Goal: Check status: Check status

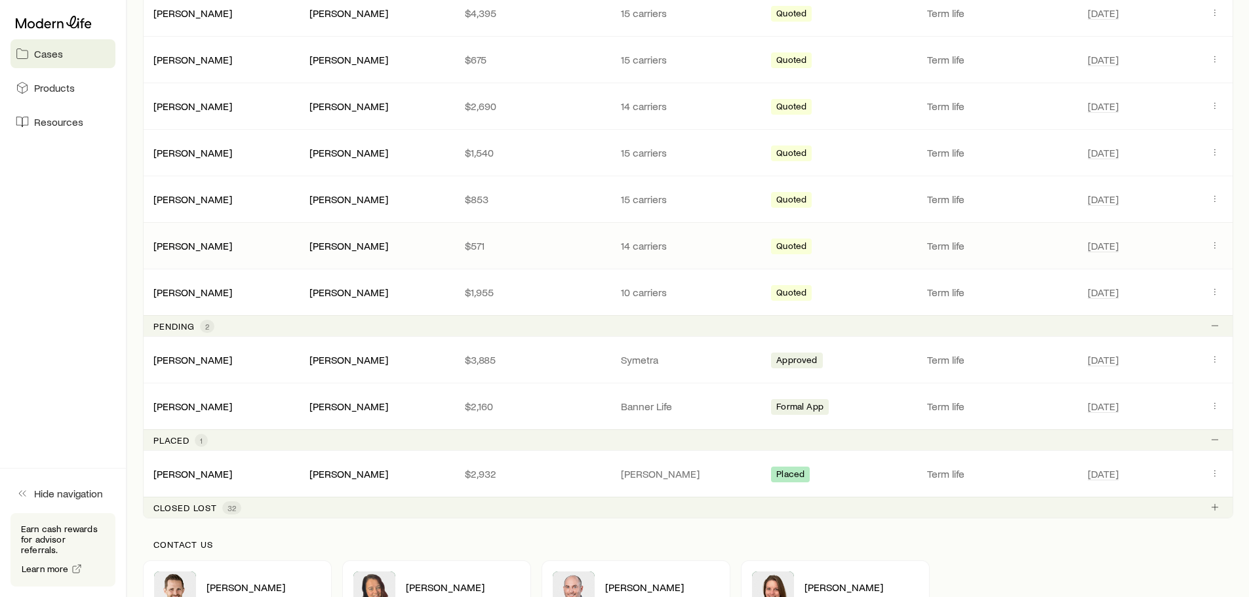
scroll to position [335, 0]
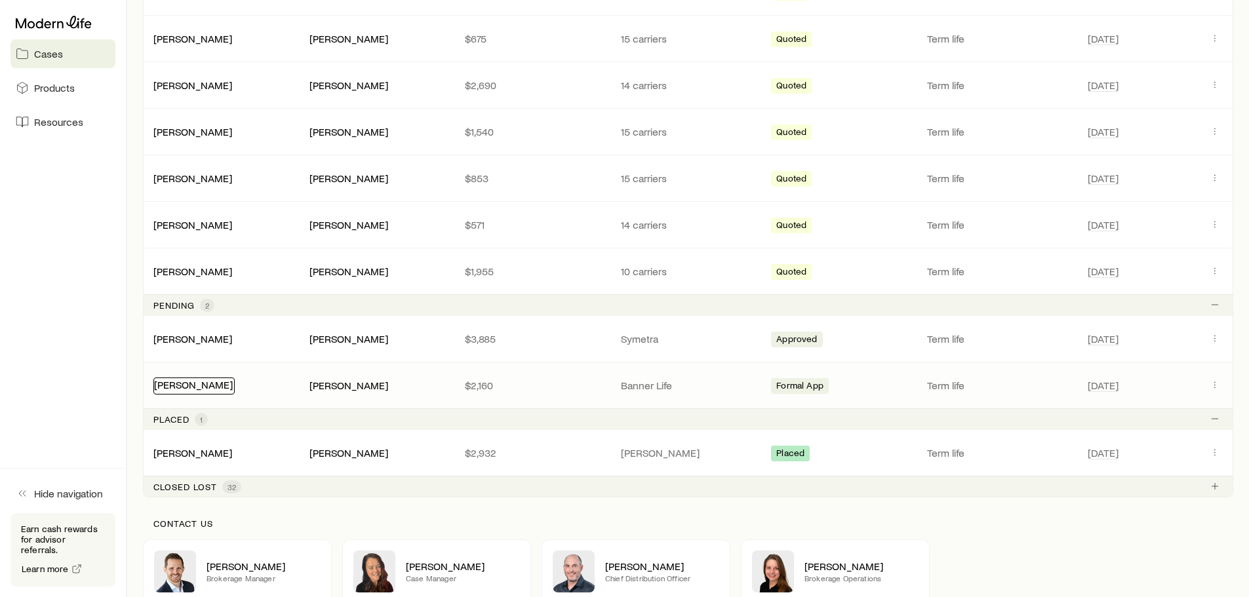
click at [181, 386] on link "[PERSON_NAME]" at bounding box center [193, 384] width 79 height 12
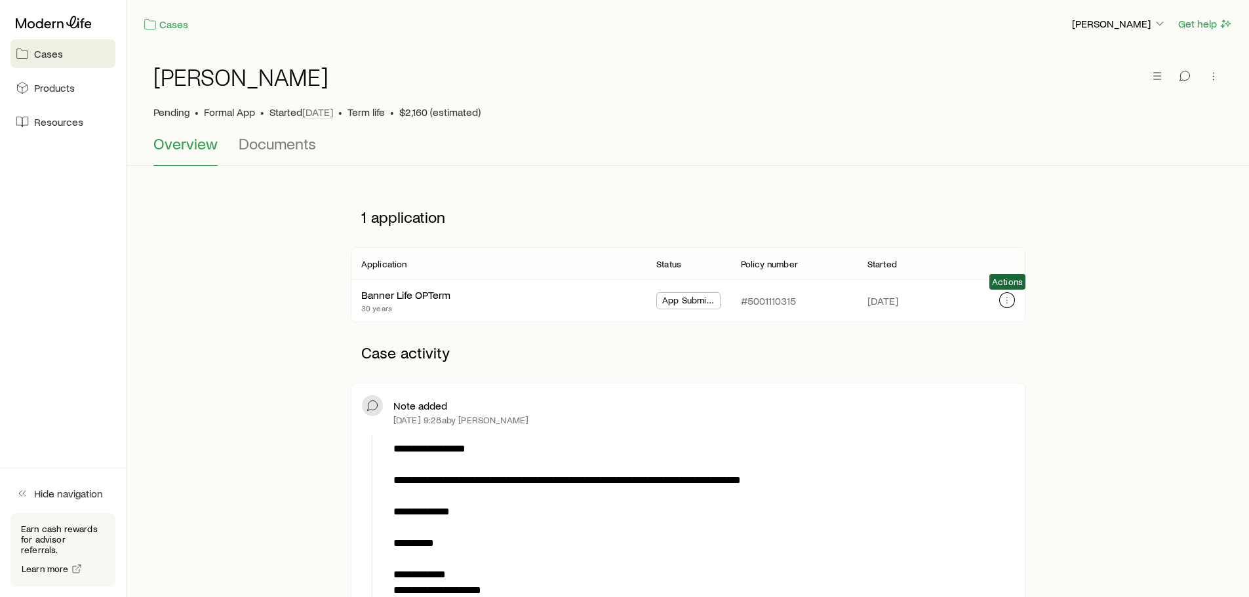
click at [1002, 304] on icon "button" at bounding box center [1007, 300] width 10 height 10
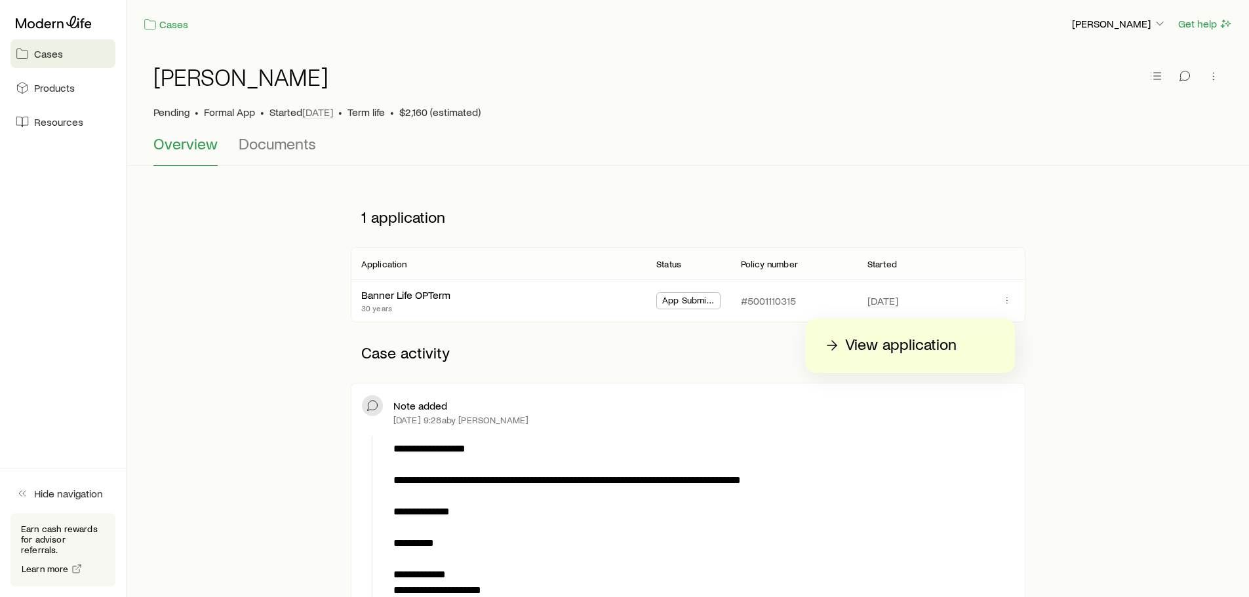
click at [875, 349] on p "View application" at bounding box center [900, 345] width 111 height 21
